Goal: Task Accomplishment & Management: Use online tool/utility

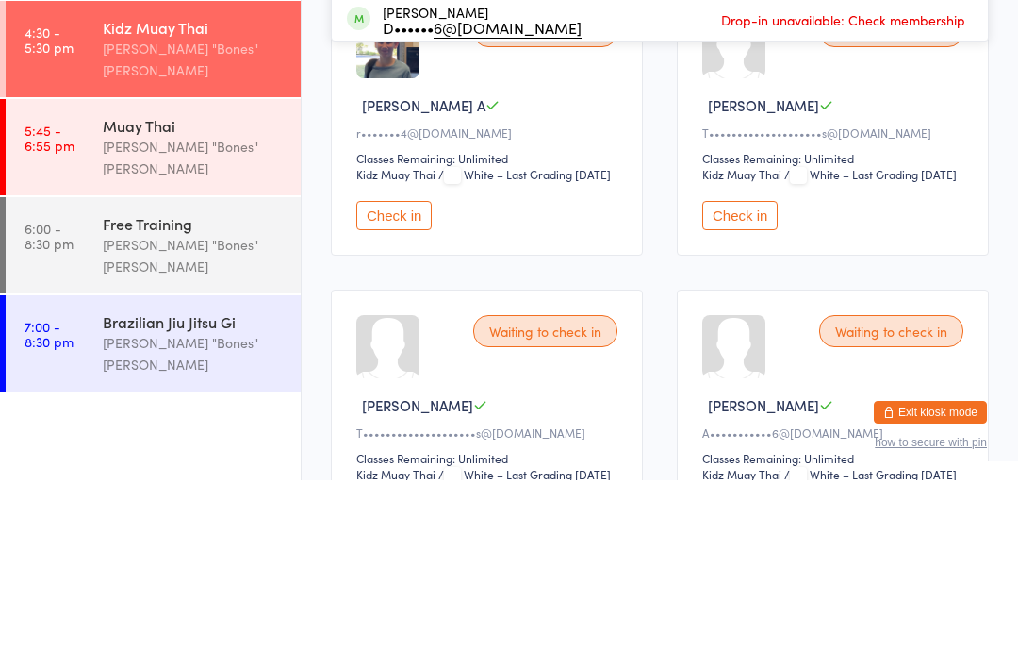
type input "Dars"
click at [938, 57] on button "Check in" at bounding box center [932, 59] width 75 height 27
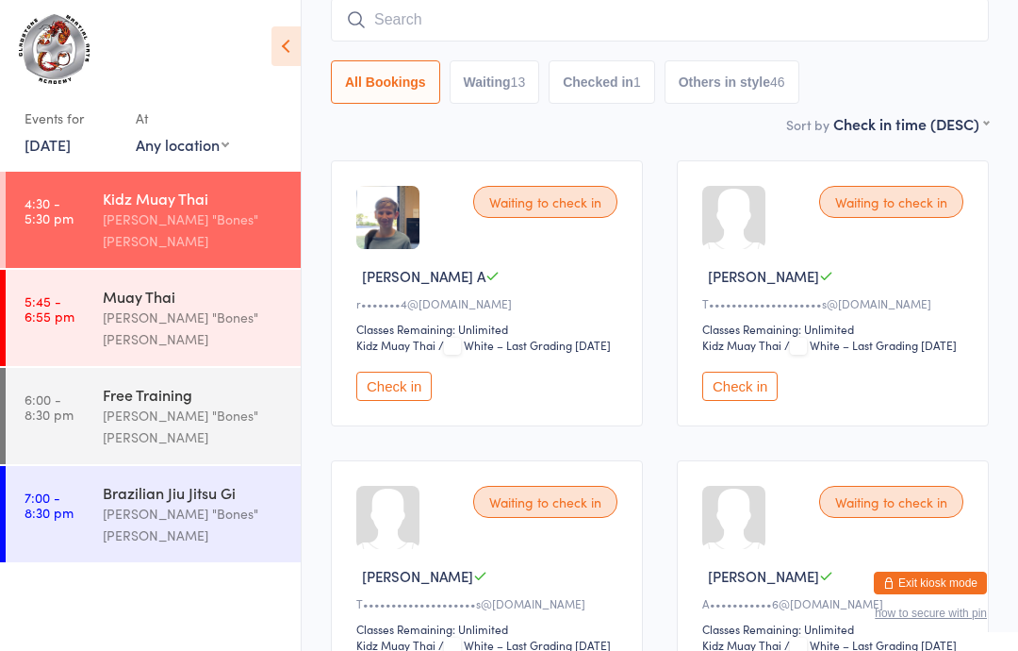
click at [386, 20] on input "search" at bounding box center [660, 19] width 658 height 43
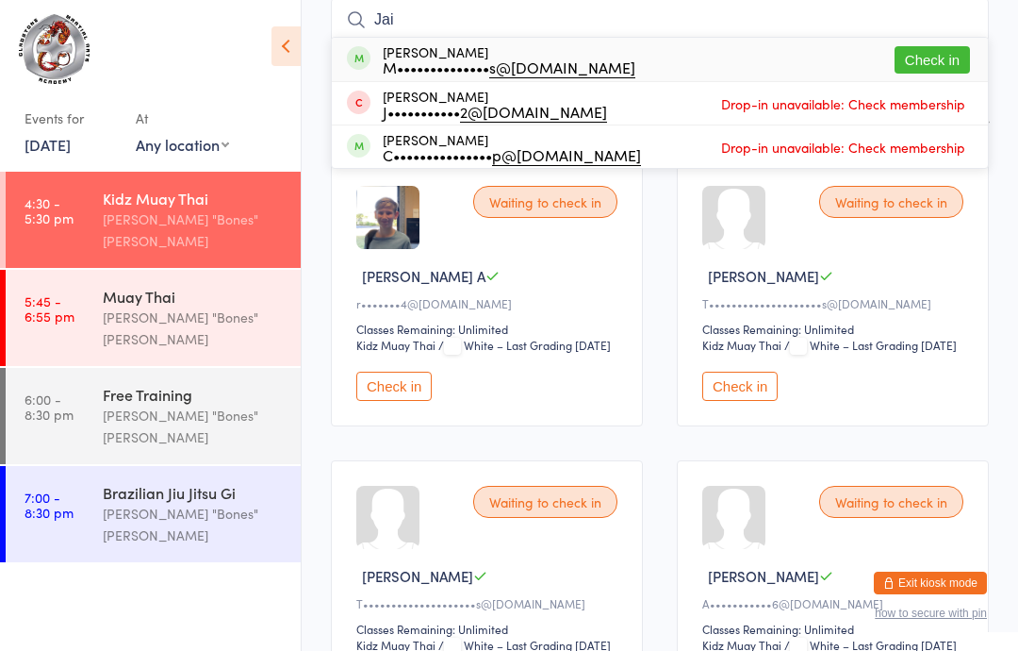
type input "Jai"
click at [916, 49] on button "Check in" at bounding box center [932, 59] width 75 height 27
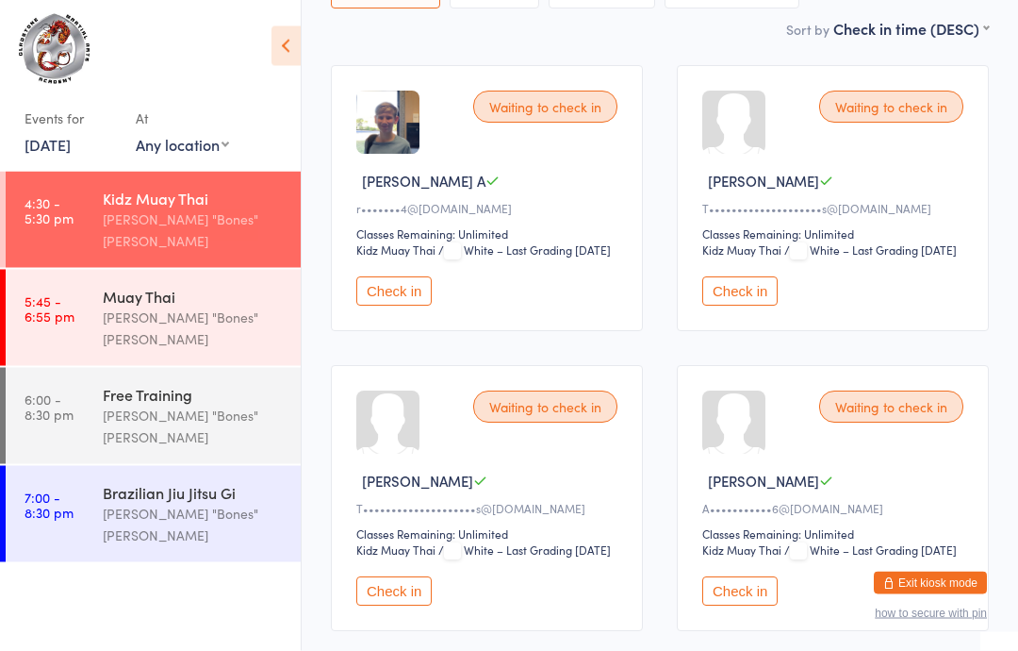
scroll to position [266, 0]
click at [739, 605] on button "Check in" at bounding box center [740, 590] width 75 height 29
click at [932, 100] on div "Waiting to check in" at bounding box center [891, 107] width 144 height 32
click at [768, 306] on button "Check in" at bounding box center [740, 290] width 75 height 29
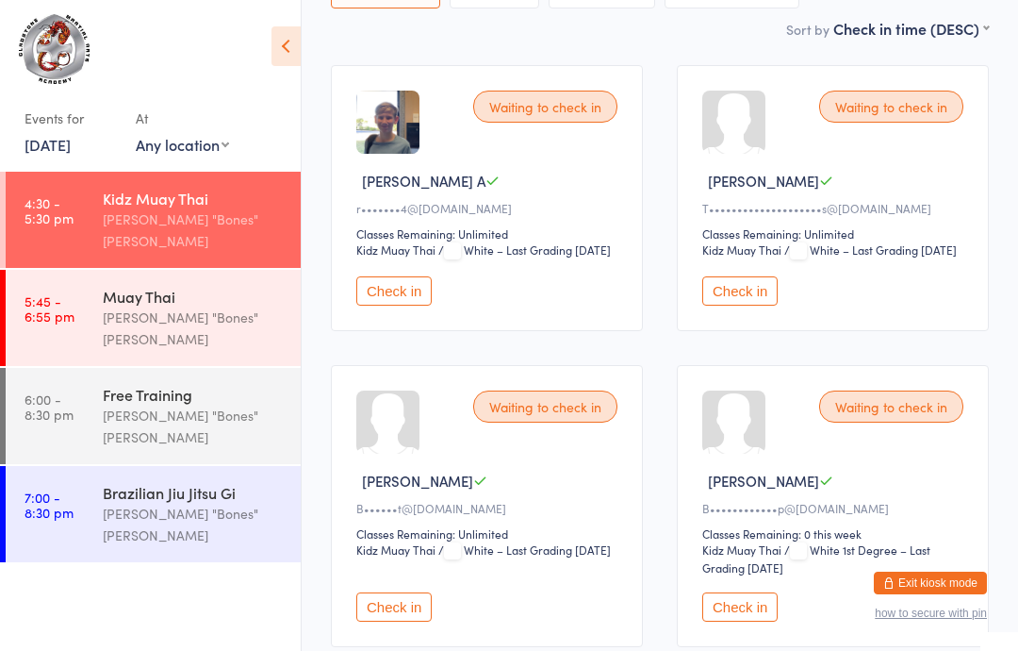
click at [416, 306] on button "Check in" at bounding box center [393, 290] width 75 height 29
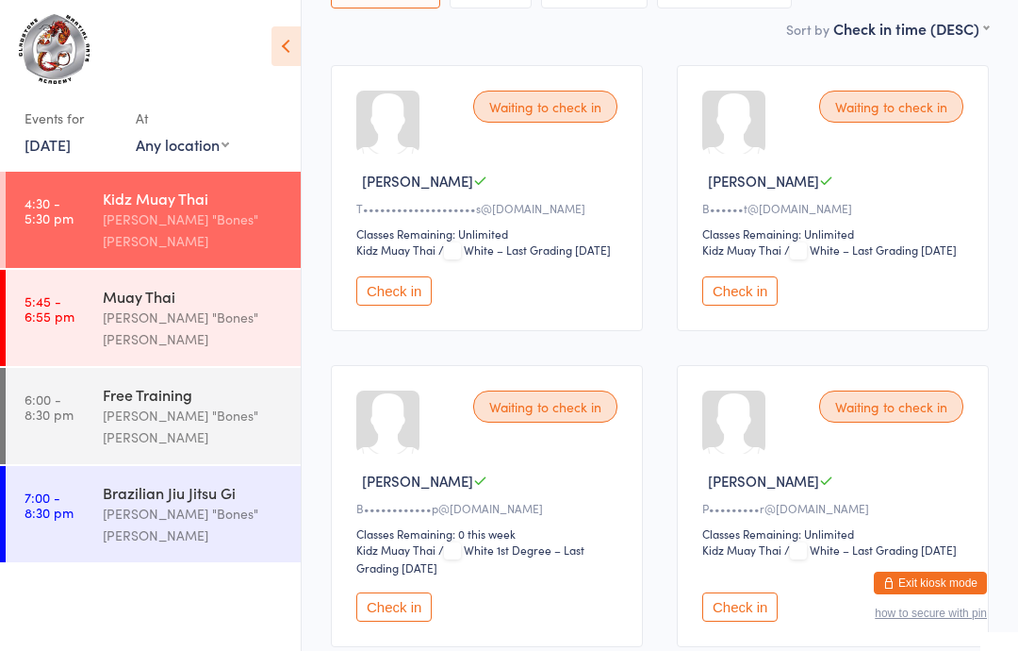
scroll to position [0, 0]
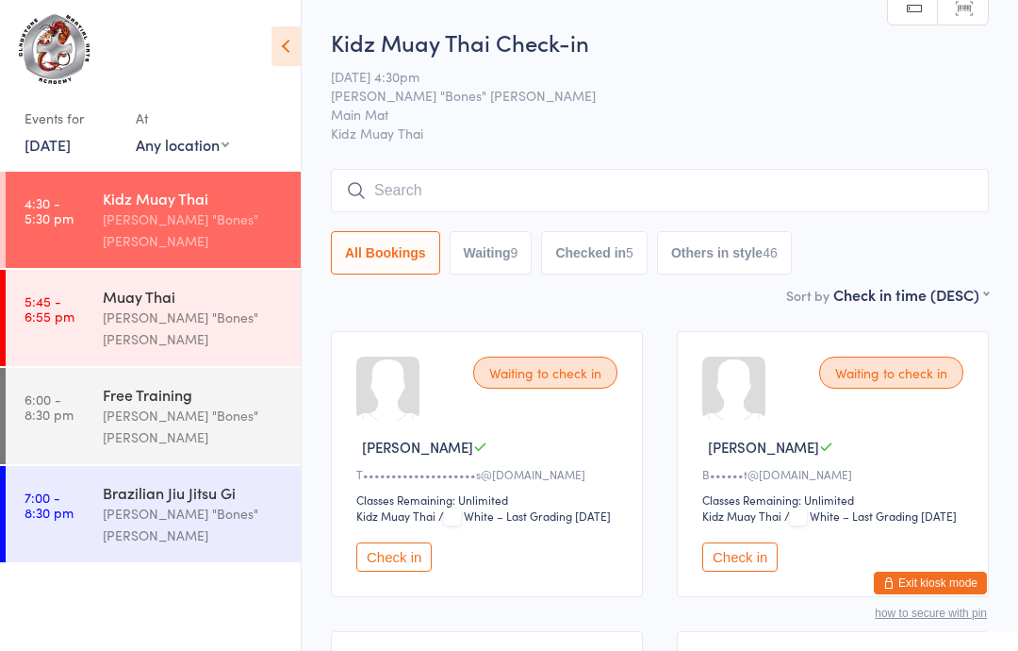
click at [726, 145] on div "Kidz Muay Thai Check-in [DATE] 4:30pm [PERSON_NAME] "Bones" [PERSON_NAME] Main …" at bounding box center [660, 154] width 658 height 257
click at [863, 199] on input "search" at bounding box center [660, 190] width 658 height 43
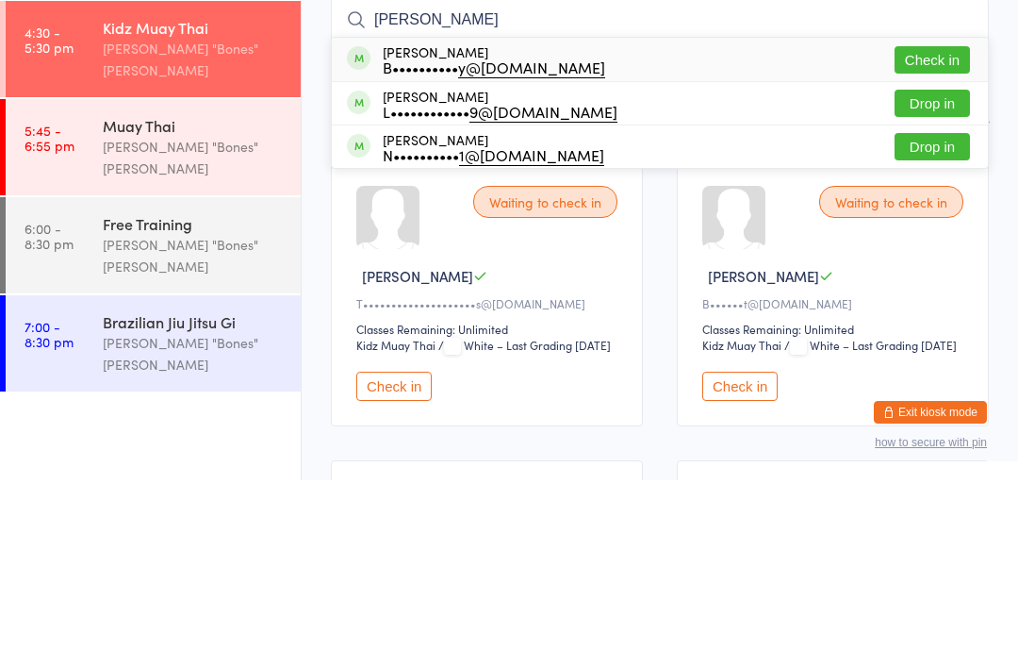
type input "[PERSON_NAME]"
click at [962, 217] on button "Check in" at bounding box center [932, 230] width 75 height 27
